Goal: Task Accomplishment & Management: Complete application form

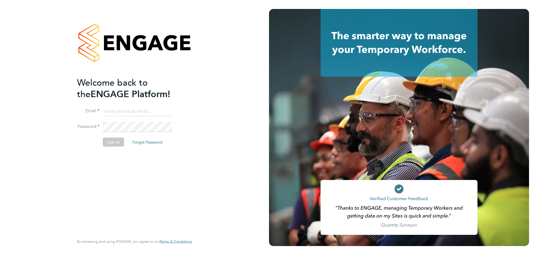
type input "mark@xede.co.uk"
click at [143, 114] on input "mark@xede.co.uk" at bounding box center [137, 112] width 69 height 10
click at [114, 139] on button "Sign In" at bounding box center [113, 142] width 21 height 9
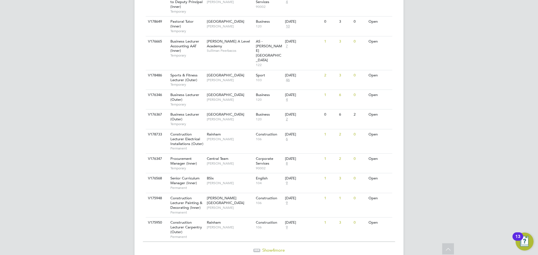
click at [259, 249] on div at bounding box center [256, 250] width 7 height 3
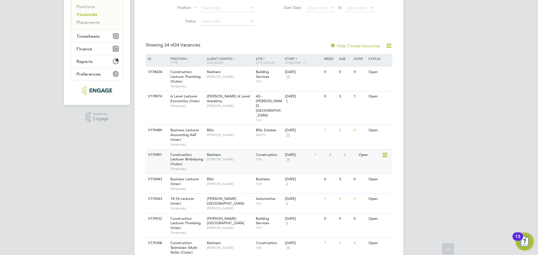
scroll to position [79, 0]
click at [244, 158] on span "[PERSON_NAME]" at bounding box center [230, 160] width 46 height 4
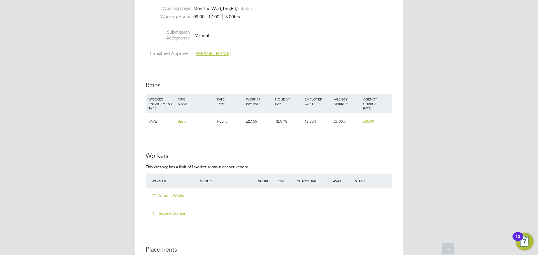
scroll to position [1037, 0]
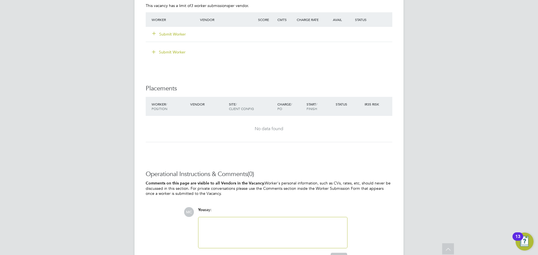
click at [171, 32] on button "Submit Worker" at bounding box center [170, 34] width 34 height 6
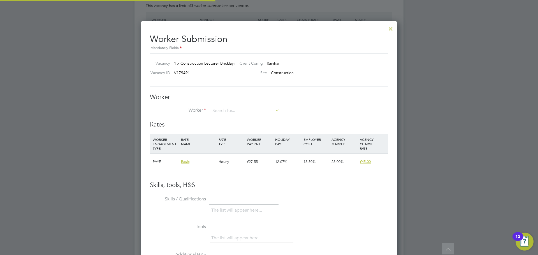
scroll to position [340, 257]
type input "martyn"
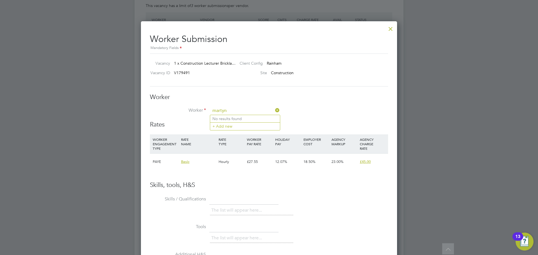
drag, startPoint x: 224, startPoint y: 112, endPoint x: 201, endPoint y: 118, distance: 24.0
click at [201, 118] on li "Worker [PERSON_NAME]" at bounding box center [269, 114] width 238 height 14
click at [230, 122] on ul "No results found + Add new" at bounding box center [245, 122] width 70 height 15
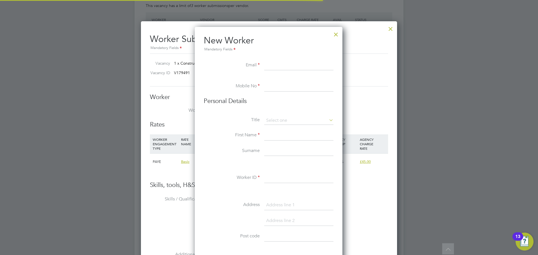
scroll to position [477, 149]
paste input "[EMAIL_ADDRESS][DOMAIN_NAME]"
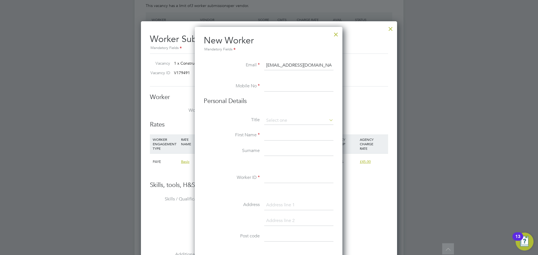
type input "[EMAIL_ADDRESS][DOMAIN_NAME]"
click at [277, 84] on input at bounding box center [298, 87] width 69 height 10
paste input "07771 924911"
type input "07771 924911"
click at [276, 132] on input at bounding box center [298, 136] width 69 height 10
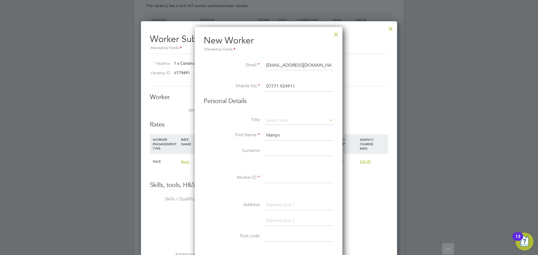
type input "Martyn"
click at [267, 146] on li "First Name [PERSON_NAME]" at bounding box center [269, 139] width 130 height 16
click at [290, 142] on div "Title First Name Martyn Surname Worker ID Address Post code Date of Birth Gende…" at bounding box center [269, 219] width 130 height 204
type input "[PERSON_NAME]"
drag, startPoint x: 271, startPoint y: 181, endPoint x: 275, endPoint y: 175, distance: 6.9
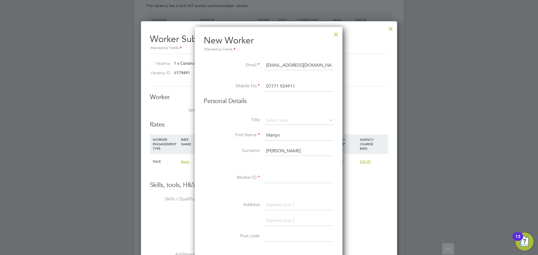
click at [271, 180] on input at bounding box center [298, 178] width 69 height 10
click at [272, 178] on input "martyn" at bounding box center [298, 178] width 69 height 10
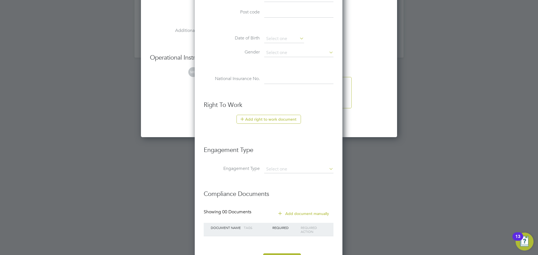
scroll to position [1286, 0]
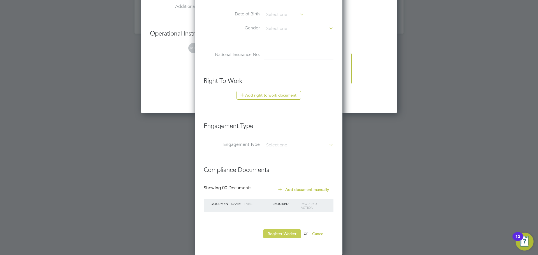
type input "Martyn"
click at [292, 233] on button "Register Worker" at bounding box center [282, 234] width 38 height 9
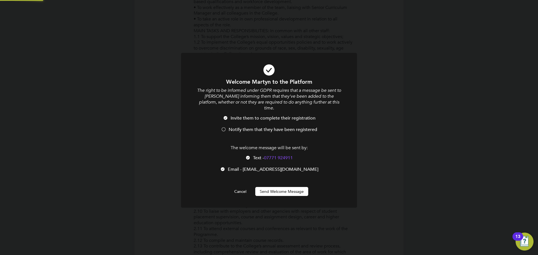
scroll to position [0, 0]
click at [263, 127] on span "Notify them that they have been registered" at bounding box center [273, 130] width 89 height 6
drag, startPoint x: 290, startPoint y: 187, endPoint x: 326, endPoint y: 186, distance: 35.9
click at [294, 187] on button "Send Welcome Message" at bounding box center [281, 191] width 53 height 9
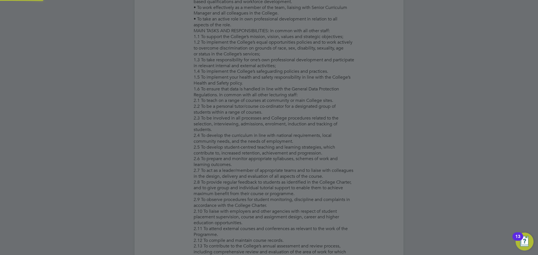
type input "[PERSON_NAME] ([PERSON_NAME])"
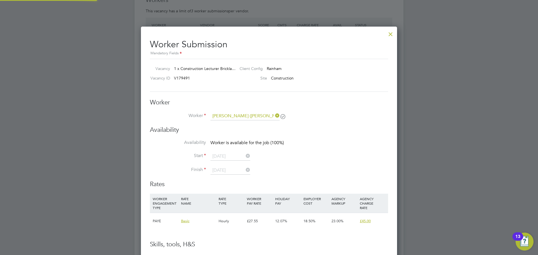
scroll to position [1037, 0]
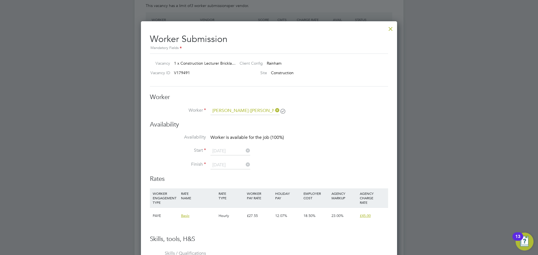
drag, startPoint x: 396, startPoint y: 165, endPoint x: 396, endPoint y: 157, distance: 8.4
click at [396, 164] on div "Worker Submission Mandatory Fields Vacancy 1 x Construction Lecturer Brickla… C…" at bounding box center [269, 218] width 256 height 395
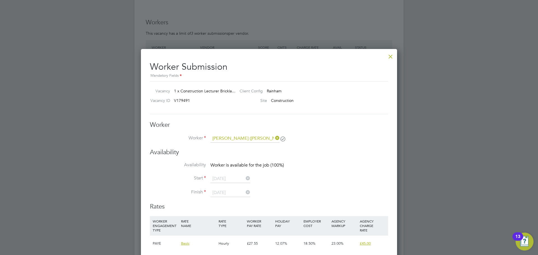
scroll to position [917, 0]
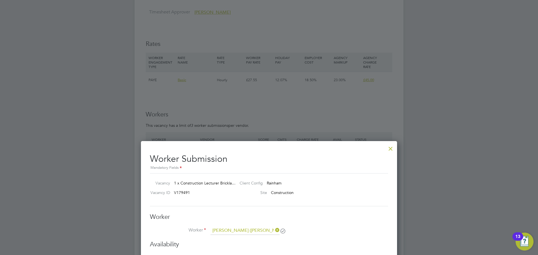
click at [390, 150] on div at bounding box center [391, 147] width 10 height 10
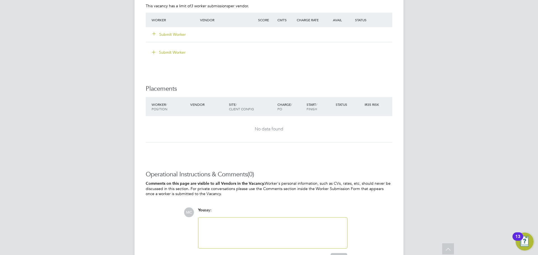
scroll to position [1037, 0]
click at [165, 33] on button "Submit Worker" at bounding box center [170, 34] width 34 height 6
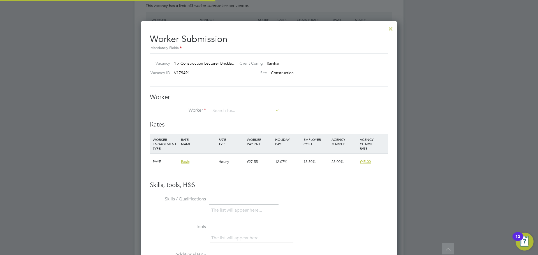
scroll to position [340, 257]
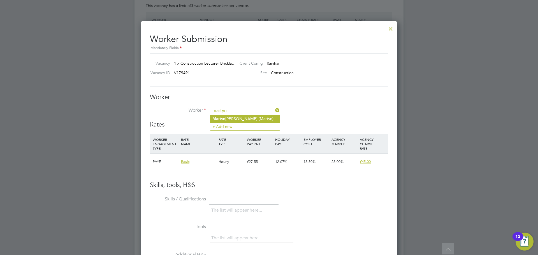
click at [236, 116] on li "[PERSON_NAME] ([PERSON_NAME])" at bounding box center [245, 119] width 70 height 8
type input "[PERSON_NAME] ([PERSON_NAME])"
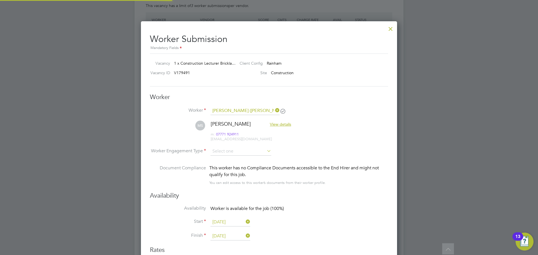
scroll to position [3, 3]
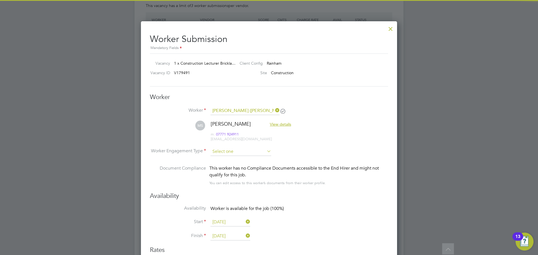
click at [232, 148] on input at bounding box center [241, 152] width 61 height 8
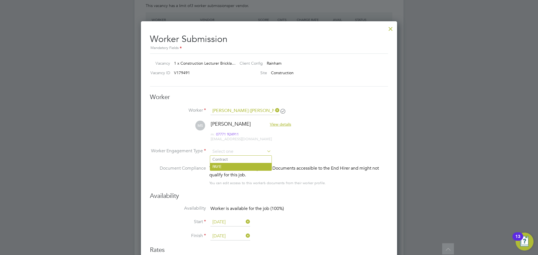
click at [223, 169] on li "PAYE" at bounding box center [240, 166] width 61 height 7
type input "PAYE"
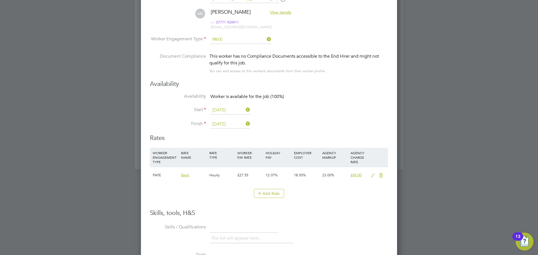
click at [372, 177] on icon at bounding box center [373, 176] width 7 height 4
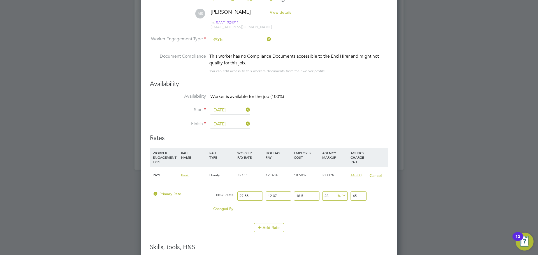
drag, startPoint x: 253, startPoint y: 194, endPoint x: 213, endPoint y: 194, distance: 40.4
click at [213, 194] on div "Primary Rate New Rates: 27.55 12.07 n/a 18.5 n/a 23 0 % 45" at bounding box center [269, 196] width 238 height 15
type input "4"
type input "6.53390514"
type input "48"
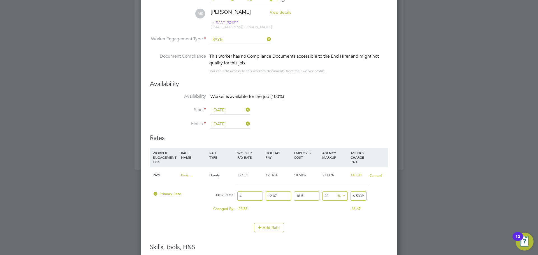
type input "78.40686168"
click at [163, 210] on div "Changed By:" at bounding box center [193, 209] width 85 height 11
click at [474, 208] on div at bounding box center [269, 127] width 538 height 255
click at [277, 228] on button "Add Rate" at bounding box center [269, 227] width 30 height 9
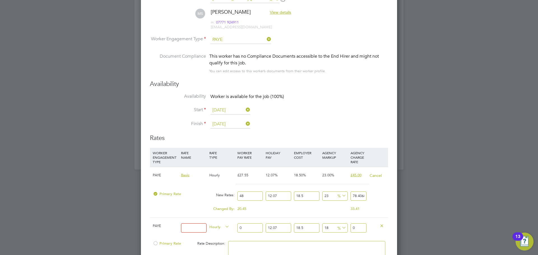
click at [378, 226] on div at bounding box center [377, 225] width 19 height 15
click at [384, 227] on icon at bounding box center [382, 226] width 4 height 4
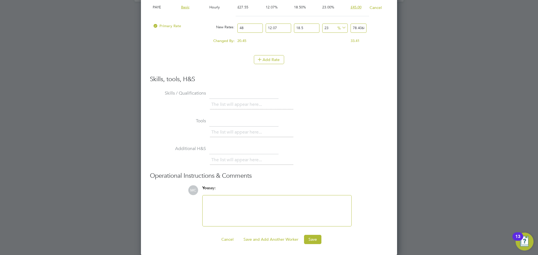
click at [239, 211] on div at bounding box center [277, 211] width 142 height 24
click at [243, 28] on input "48" at bounding box center [250, 28] width 26 height 9
type input "4"
type input "6.53390514"
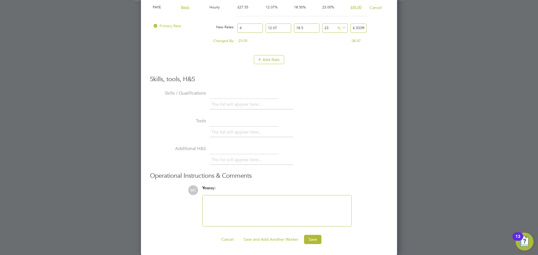
type input "47"
type input "76.773385395"
type input "47"
click at [336, 93] on li "Skills / Qualifications The list will appear here..." at bounding box center [269, 103] width 238 height 28
click at [237, 209] on div at bounding box center [277, 211] width 142 height 24
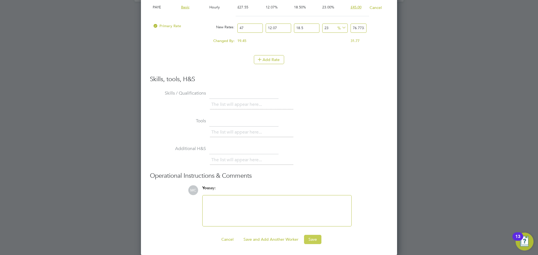
click at [309, 242] on button "Save" at bounding box center [312, 239] width 17 height 9
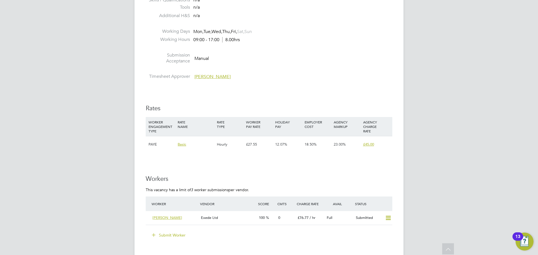
scroll to position [875, 0]
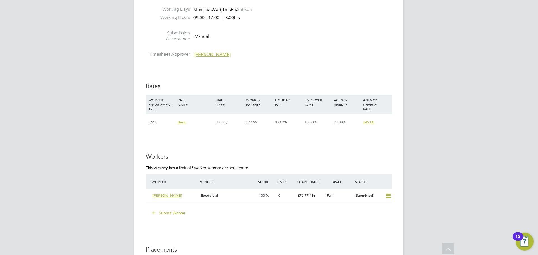
click at [241, 194] on div "Exede Ltd" at bounding box center [228, 196] width 58 height 9
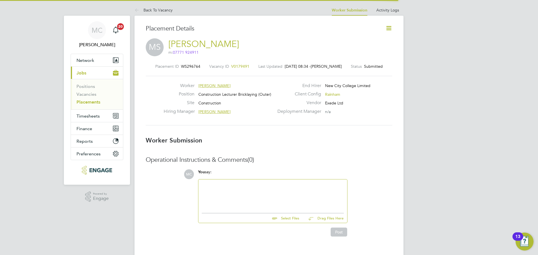
scroll to position [5, 39]
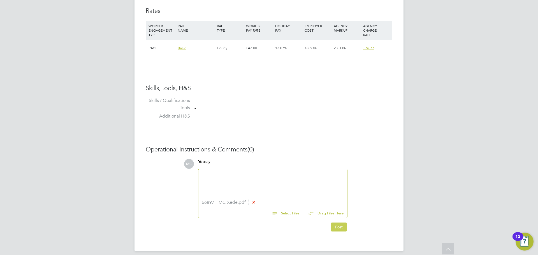
drag, startPoint x: 335, startPoint y: 229, endPoint x: 332, endPoint y: 229, distance: 3.1
click at [334, 229] on button "Post" at bounding box center [339, 227] width 17 height 9
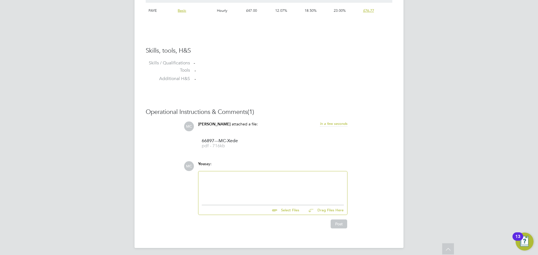
click at [236, 177] on div at bounding box center [273, 187] width 142 height 24
click at [269, 126] on div "[PERSON_NAME] attached a file: a few seconds ago" at bounding box center [272, 127] width 149 height 10
click at [303, 182] on div "This candidate is a highly experienced Brick Lecturer -" at bounding box center [273, 187] width 142 height 24
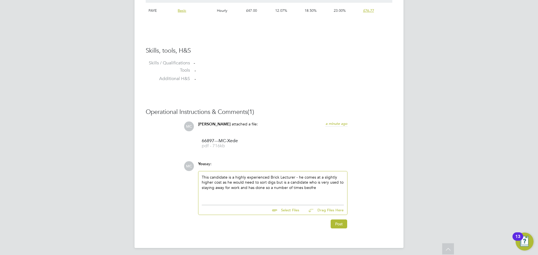
drag, startPoint x: 334, startPoint y: 224, endPoint x: 197, endPoint y: 240, distance: 137.8
click at [334, 224] on button "Post" at bounding box center [339, 224] width 17 height 9
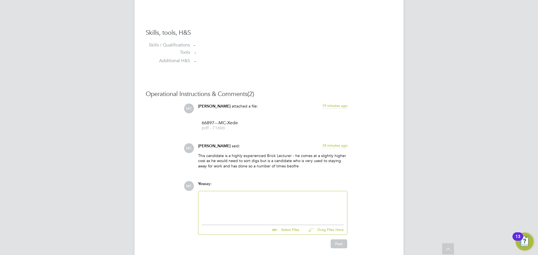
scroll to position [461, 0]
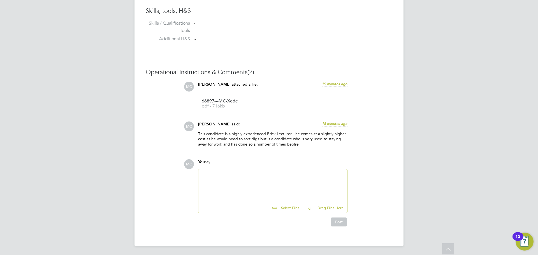
click at [267, 184] on div at bounding box center [273, 185] width 142 height 24
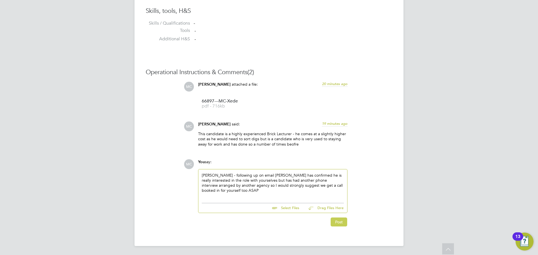
click at [343, 223] on button "Post" at bounding box center [339, 222] width 17 height 9
